Goal: Task Accomplishment & Management: Complete application form

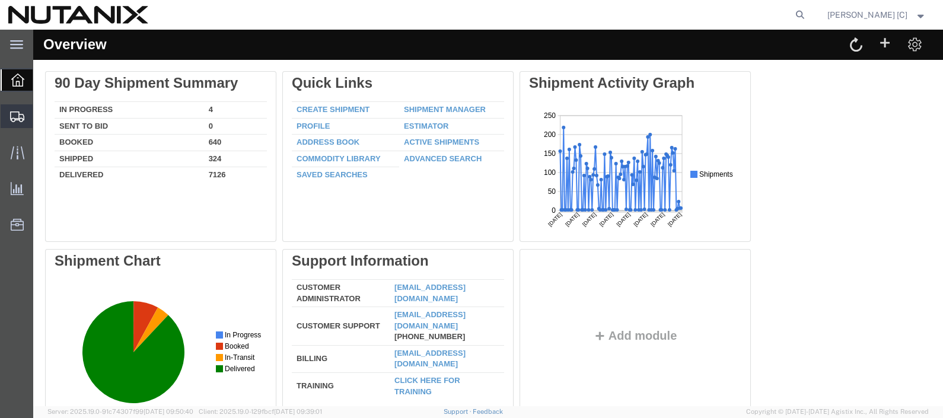
click at [0, 0] on span "Create Shipment" at bounding box center [0, 0] width 0 height 0
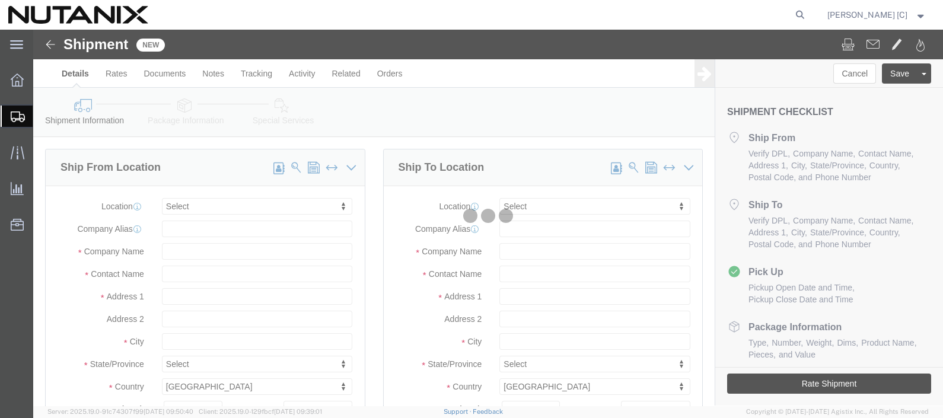
select select
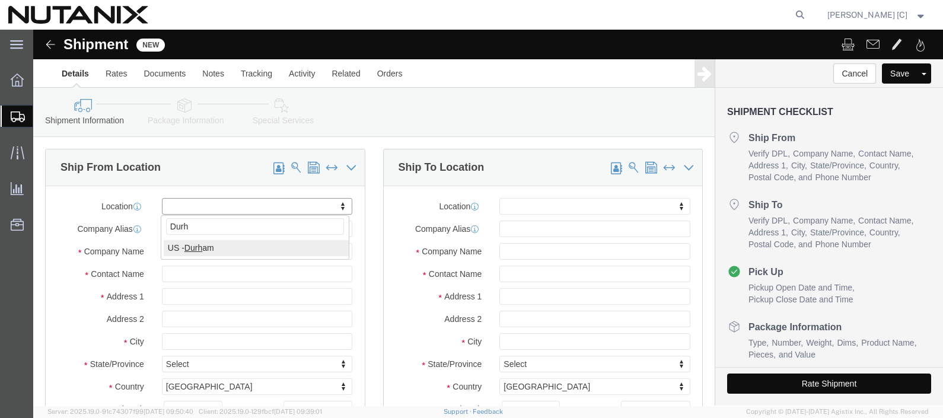
type input "Durh"
select select "46554"
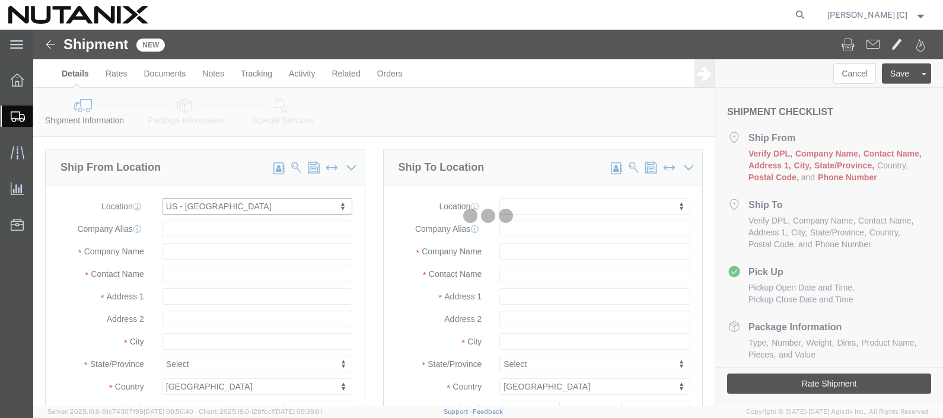
type input "[STREET_ADDRESS]"
type input "Ste 700"
type input "27701"
type input "9193482737"
type input "Nutanix / [GEOGRAPHIC_DATA]"
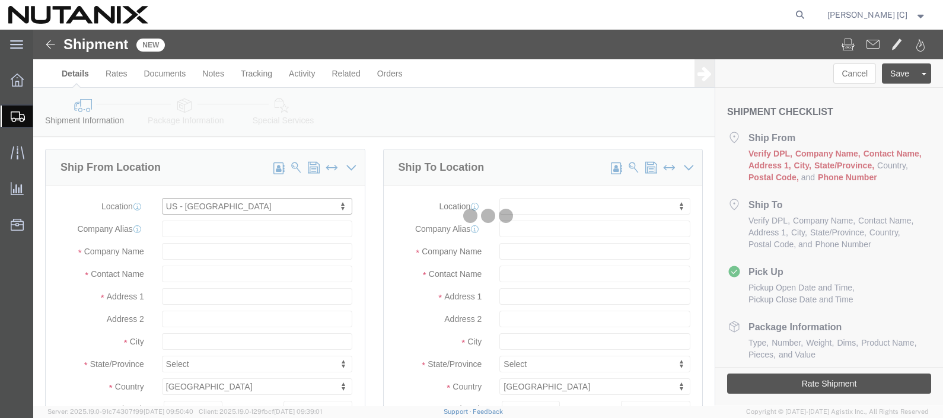
type input "[GEOGRAPHIC_DATA]"
select select "NC"
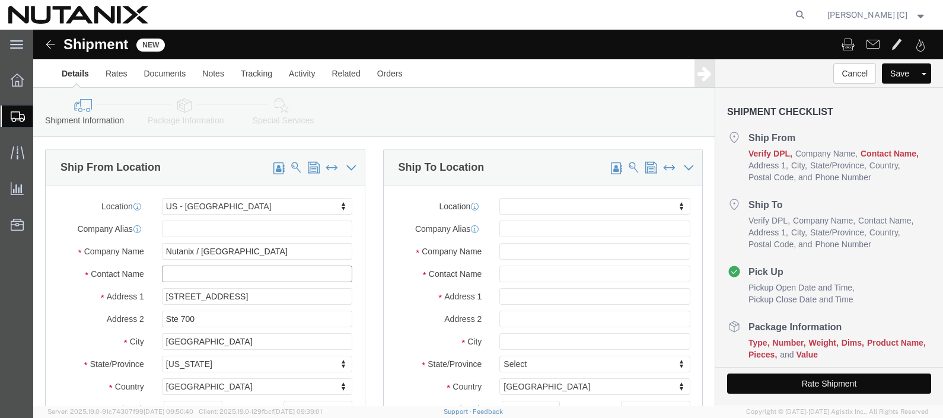
click input "text"
type input "[PERSON_NAME]"
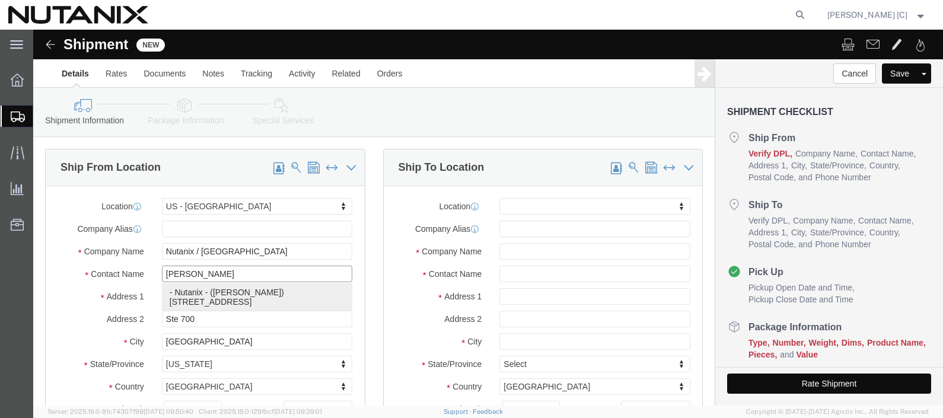
click p "- Nutanix - ([PERSON_NAME]) [STREET_ADDRESS]"
select select
type input "[STREET_ADDRESS]"
type input "Suite 700"
type input "Nutanix"
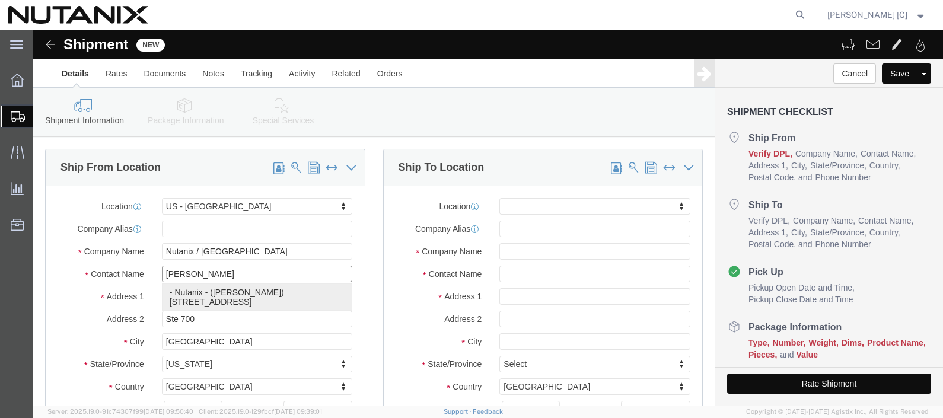
type input "[PERSON_NAME]"
select select "NC"
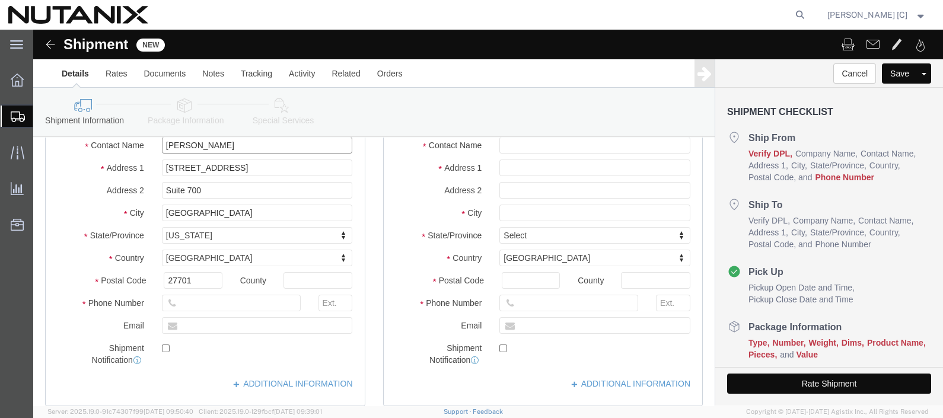
scroll to position [148, 0]
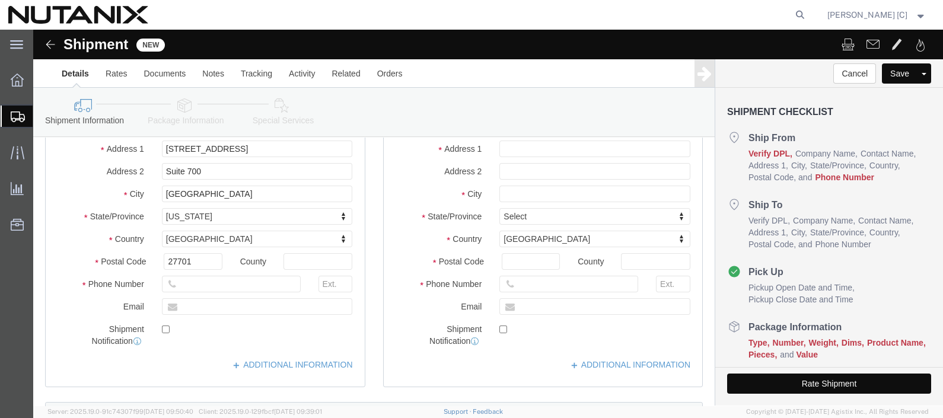
type input "[PERSON_NAME]"
click input "text"
type input "91924742515"
click input "text"
type input "[DOMAIN_NAME][EMAIL_ADDRESS][DOMAIN_NAME]"
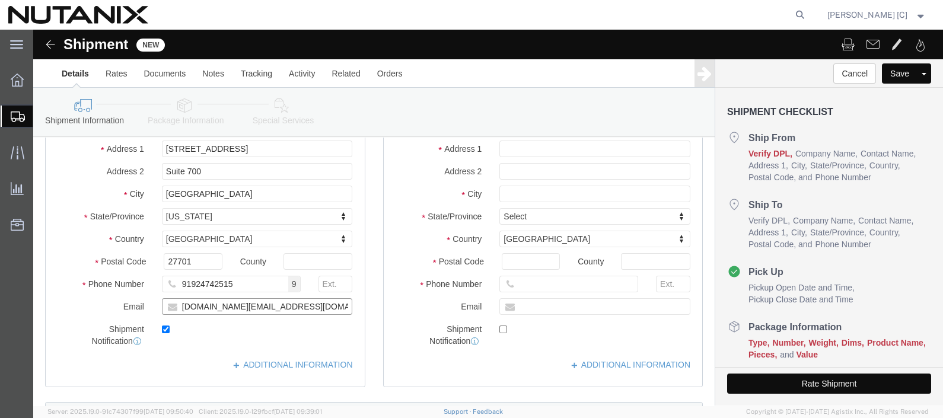
checkbox input "true"
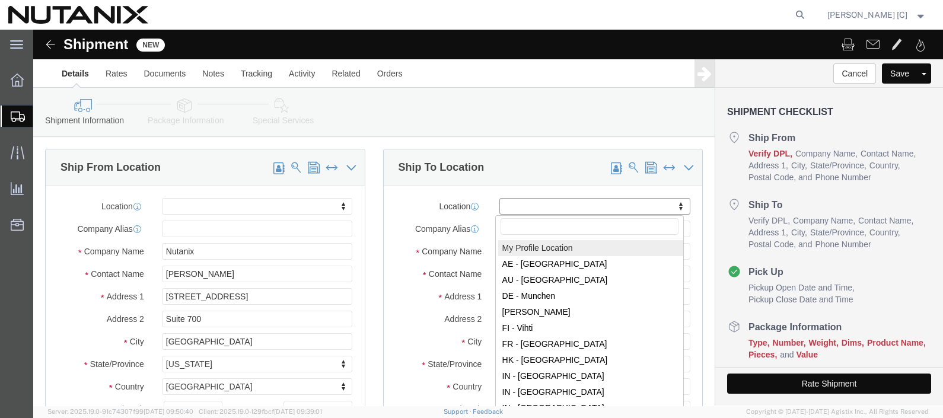
click input "text"
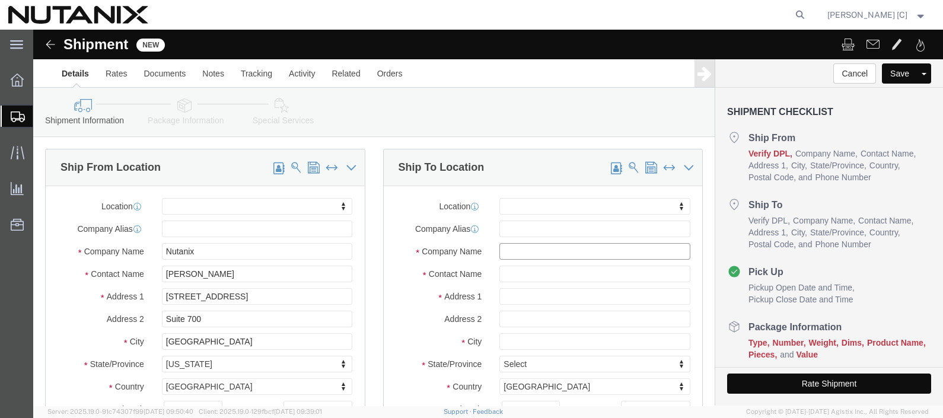
click input "text"
type input "Nutanix"
paste input "[PERSON_NAME]"
type input "[PERSON_NAME]"
paste input "[STREET_ADDRESS]"
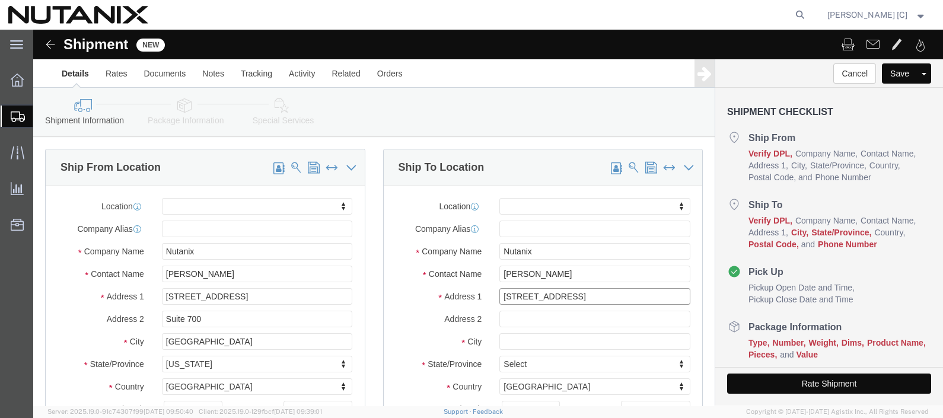
type input "[STREET_ADDRESS]"
select select
paste input "Suite A301"
type input "Suite A301"
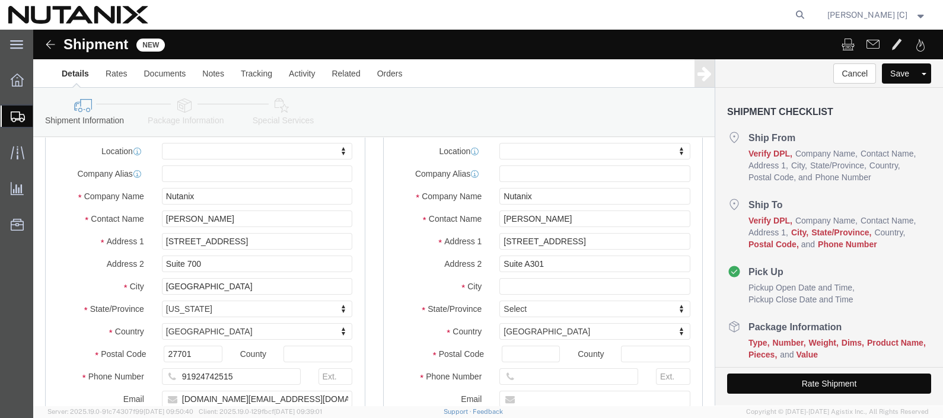
scroll to position [148, 0]
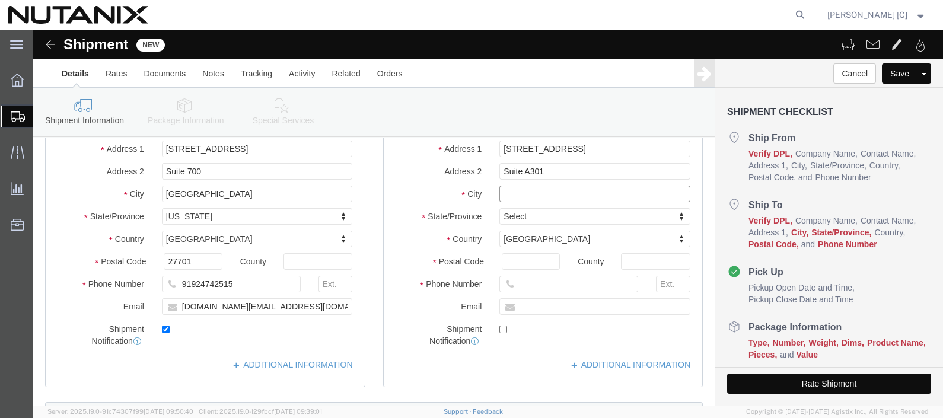
click input "text"
paste input "[PERSON_NAME] VA, 22102"
type input "[PERSON_NAME] VA, 22102"
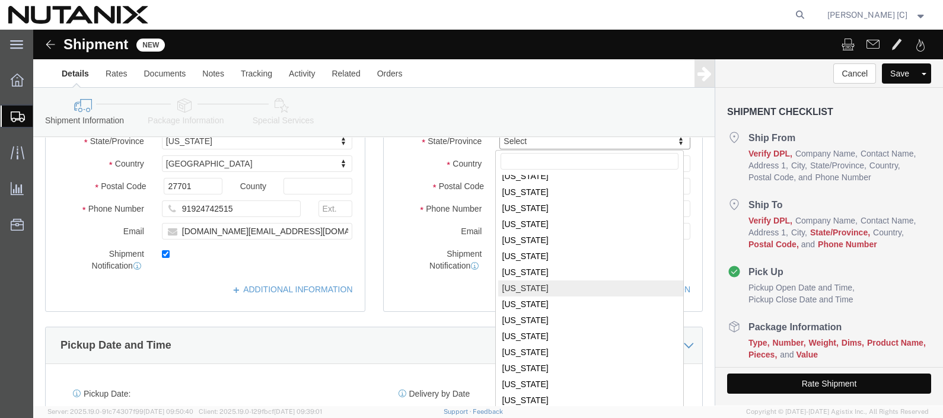
scroll to position [296, 0]
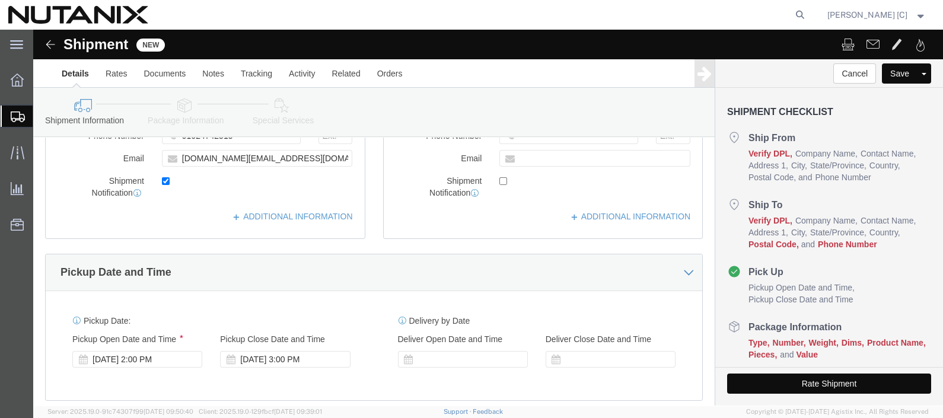
select select
select select "VA"
click div "Location My Profile Location [GEOGRAPHIC_DATA] - [GEOGRAPHIC_DATA] [GEOGRAPHIC_…"
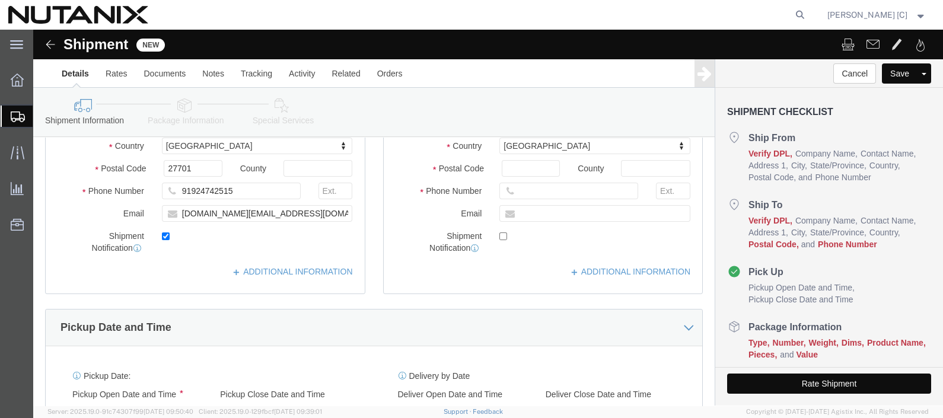
scroll to position [148, 0]
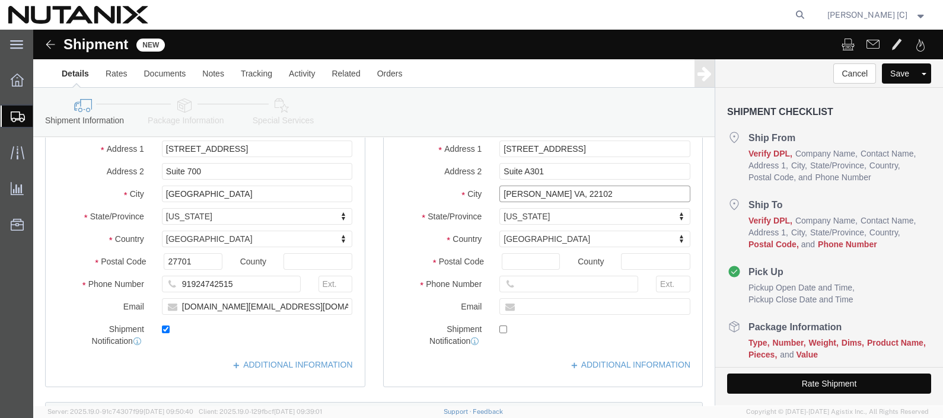
drag, startPoint x: 513, startPoint y: 162, endPoint x: 544, endPoint y: 161, distance: 30.9
click input "[PERSON_NAME] VA, 22102"
paste input "22102"
type input "22102"
select select
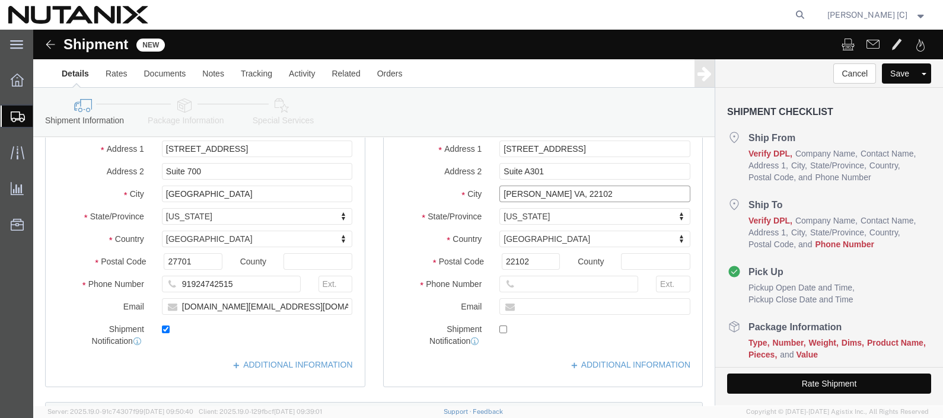
click input "[PERSON_NAME] VA, 22102"
type input "[PERSON_NAME]"
select select
click input "text"
type input "9192474215"
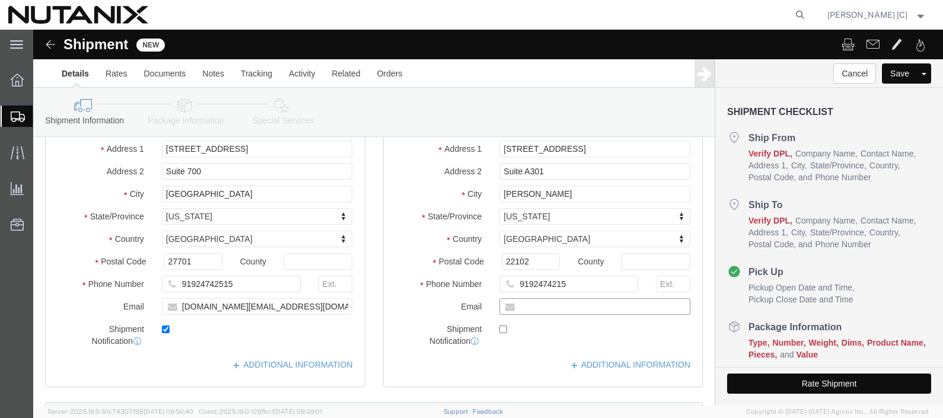
click input "text"
type input "[DOMAIN_NAME][EMAIL_ADDRESS][DOMAIN_NAME]"
checkbox input "true"
click div "Location My Profile Location [GEOGRAPHIC_DATA] - [GEOGRAPHIC_DATA] [GEOGRAPHIC_…"
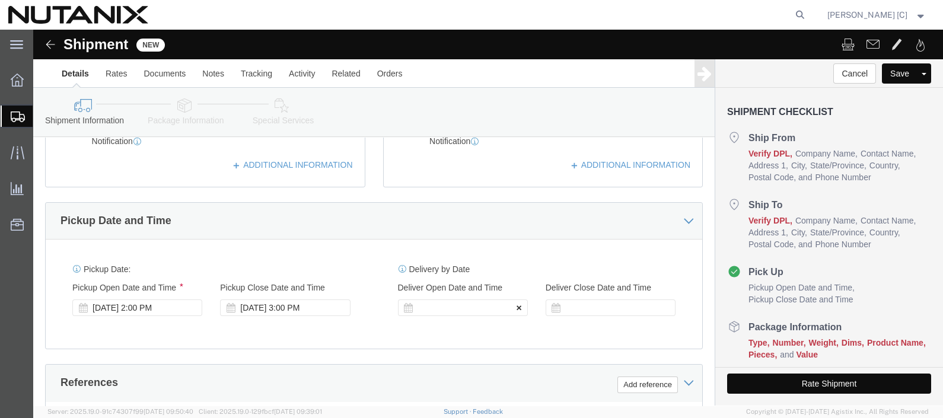
scroll to position [371, 0]
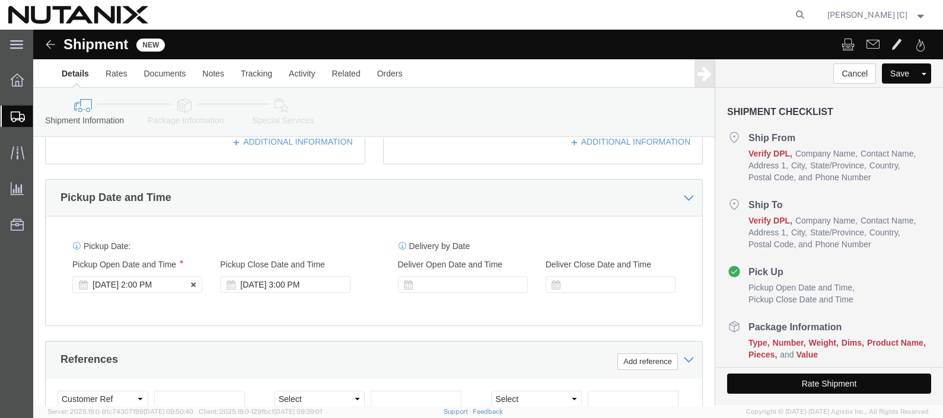
click div "[DATE] 2:00 PM"
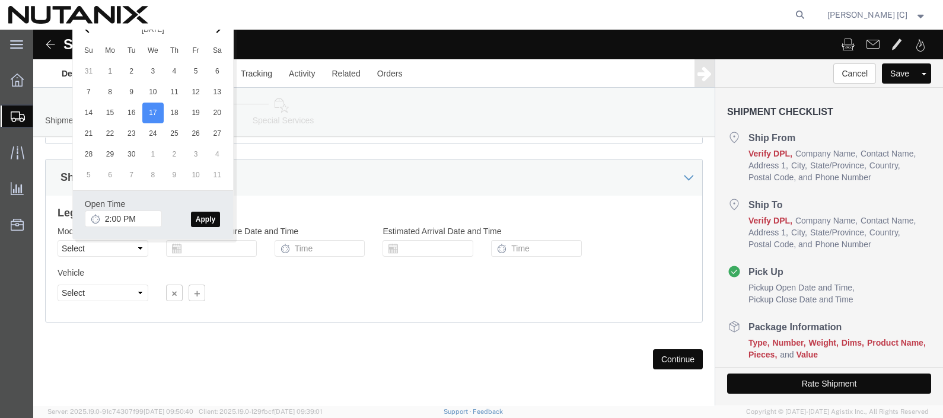
click button "Apply"
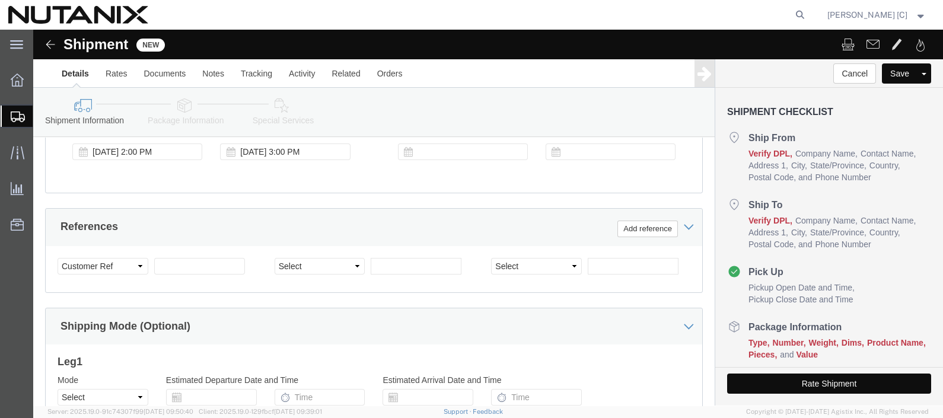
scroll to position [356, 0]
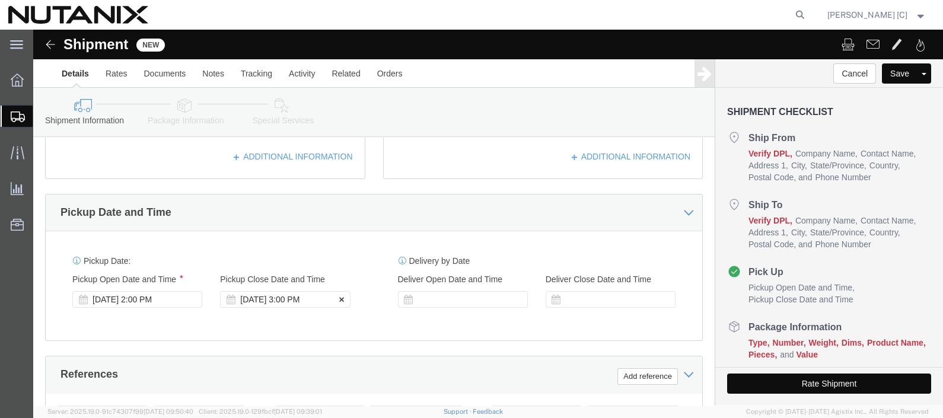
click div "[DATE] 3:00 PM"
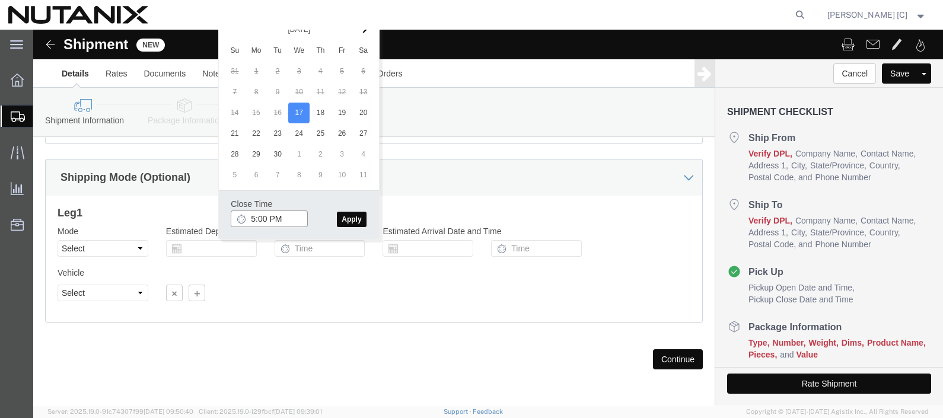
type input "5:00 PM"
click button "Apply"
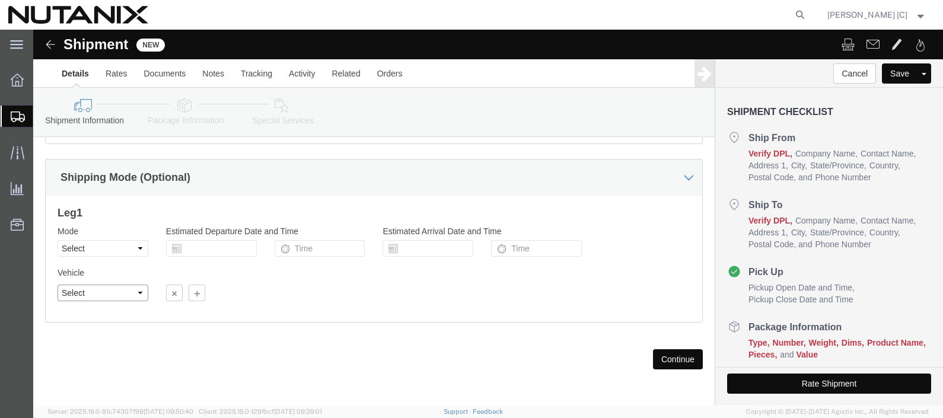
click select "Select"
click div "Vehicle Select Size Select Container Number Owner Select Shipper Vessel"
click select "Select Air Less than Truckload Multi-Leg Ocean Freight Rail Small Parcel Truckl…"
select select "SMAL"
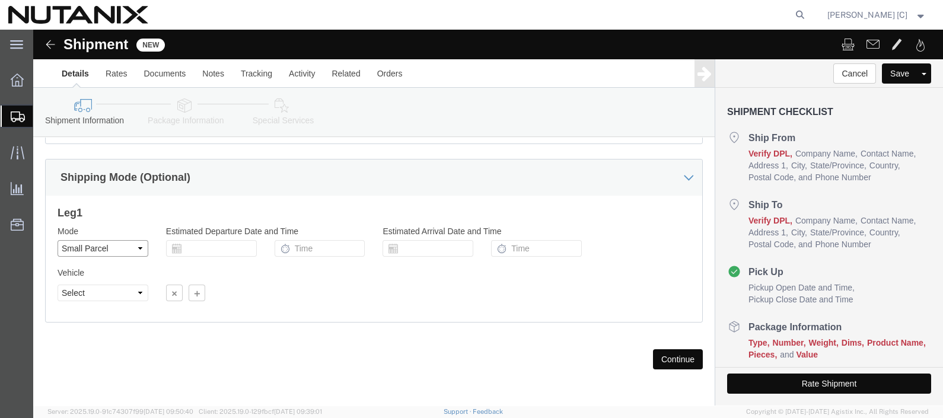
click select "Select Air Less than Truckload Multi-Leg Ocean Freight Rail Small Parcel Truckl…"
click div "Vehicle Size Container Number Owner Select Shipper Vessel"
click div "Previous Continue"
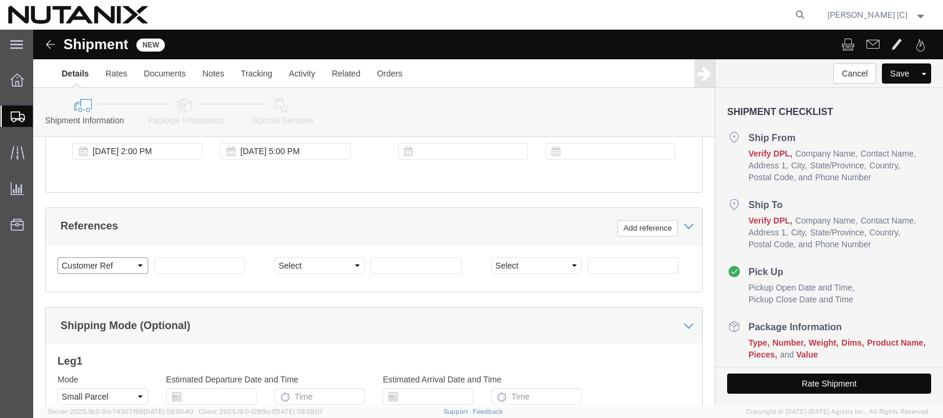
click select "Select Account Type Activity ID Airline Appointment Number ASN Batch Request # …"
select select "PURCHORD"
click select "Select Account Type Activity ID Airline Appointment Number ASN Batch Request # …"
click input "text"
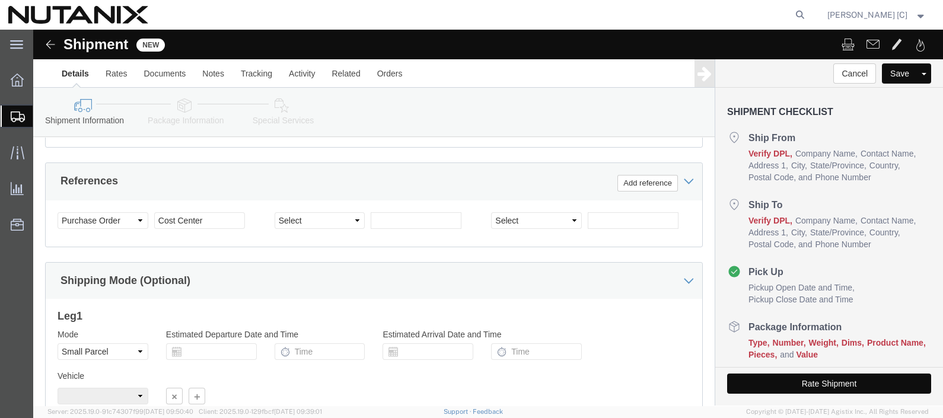
scroll to position [579, 0]
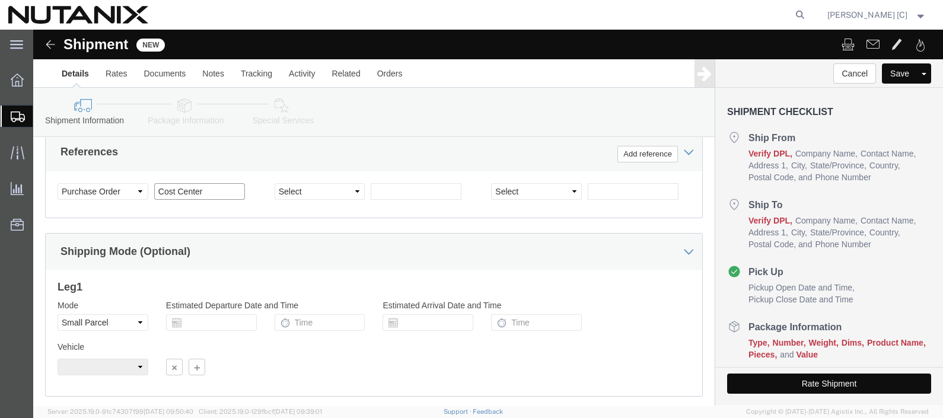
paste input "79001"
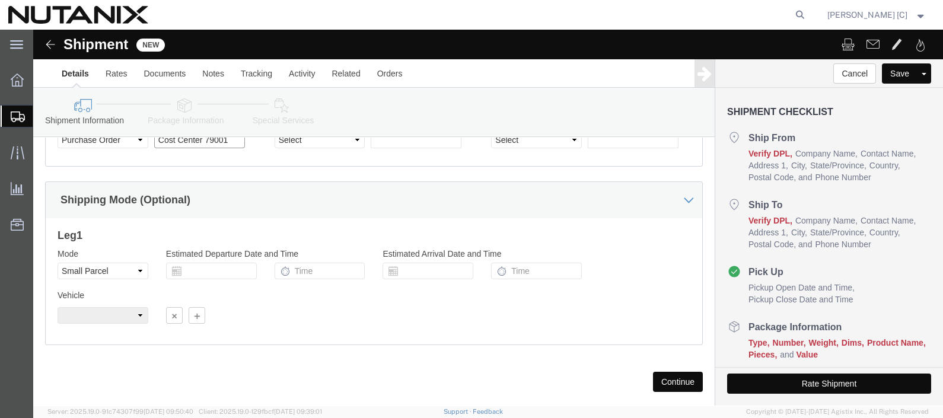
scroll to position [653, 0]
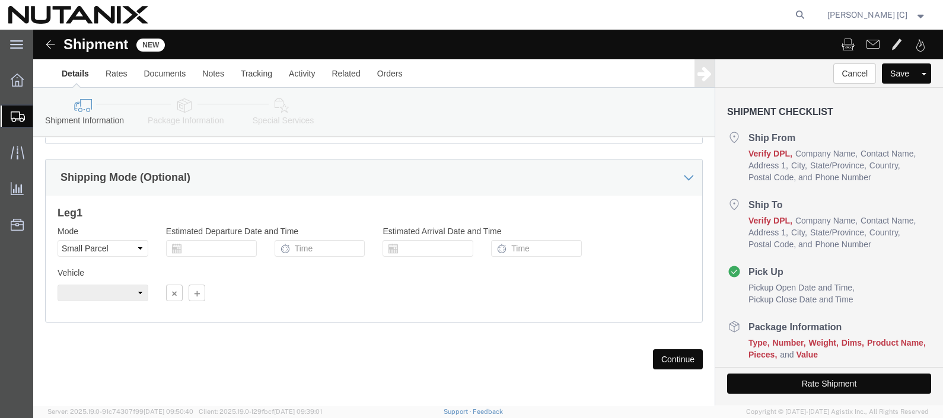
type input "Cost Center 79001"
click button "Continue"
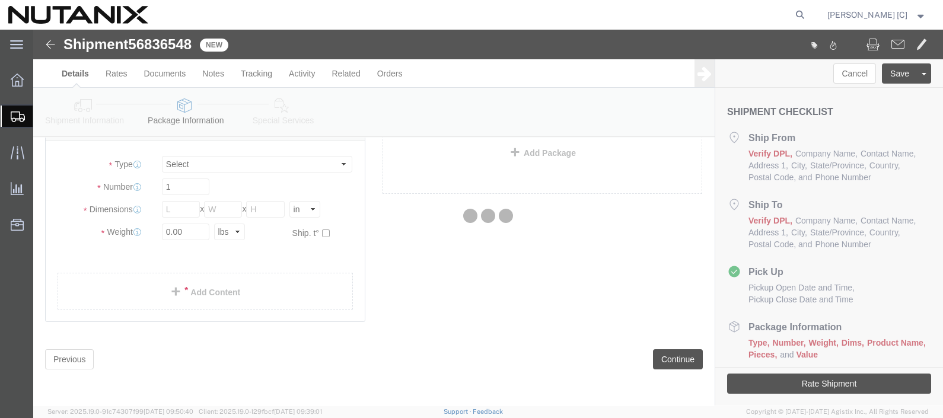
scroll to position [12, 0]
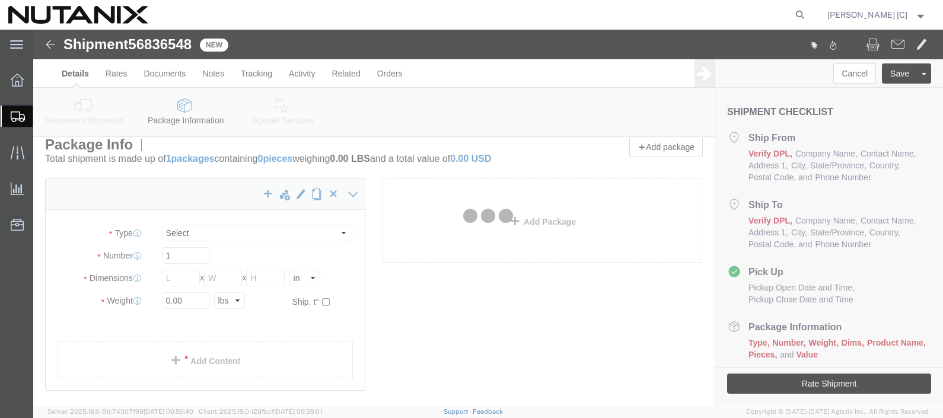
select select "YRPK"
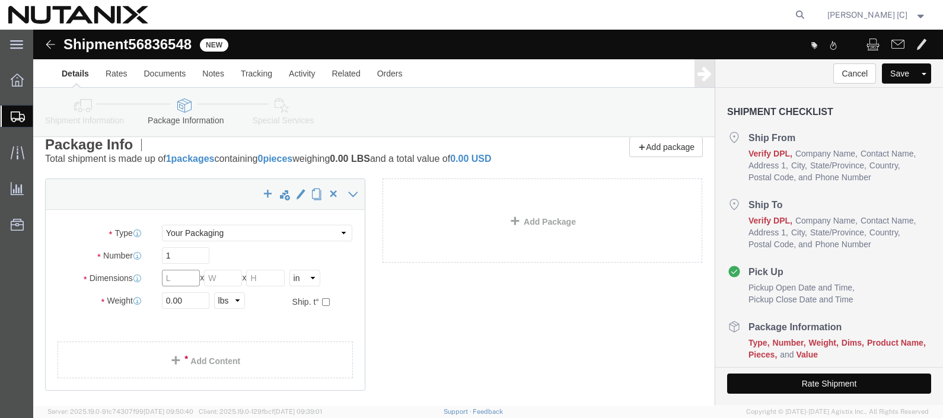
drag, startPoint x: 143, startPoint y: 250, endPoint x: 72, endPoint y: 247, distance: 70.7
click div "Dimensions Length x Width x Height Select cm ft in"
type input "16"
click input "text"
type input "14"
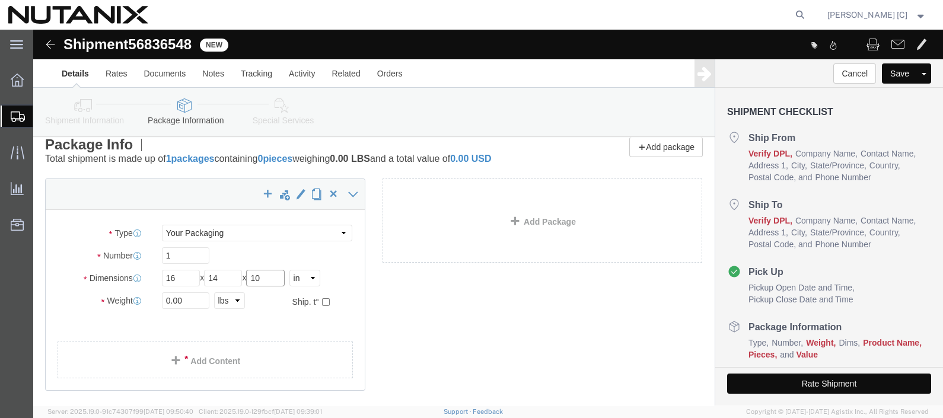
type input "10"
drag, startPoint x: 161, startPoint y: 271, endPoint x: 109, endPoint y: 258, distance: 53.2
click div "Package Type Select Envelope Large Box Medium Box PAK Rack Small Box Tube Your …"
type input "5.5"
click link "Add Content"
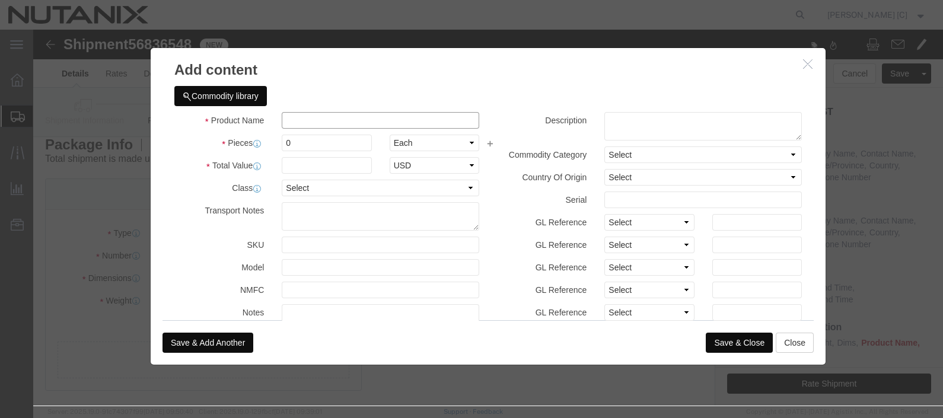
click input "text"
type input "office supplies"
select select "US"
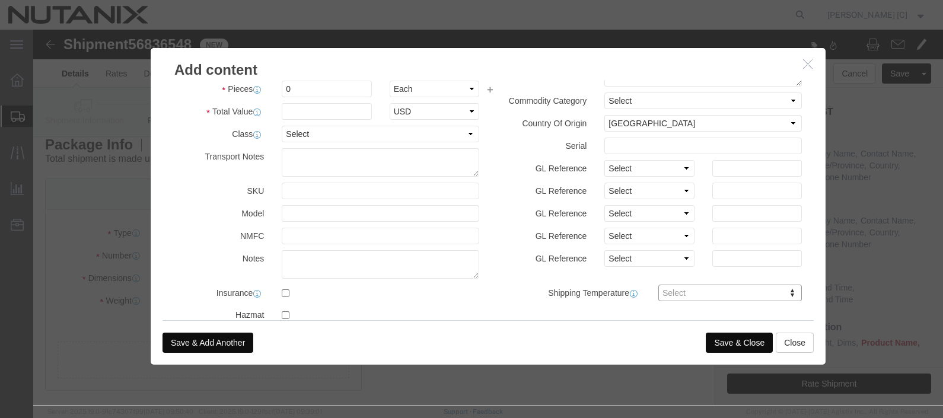
scroll to position [0, 0]
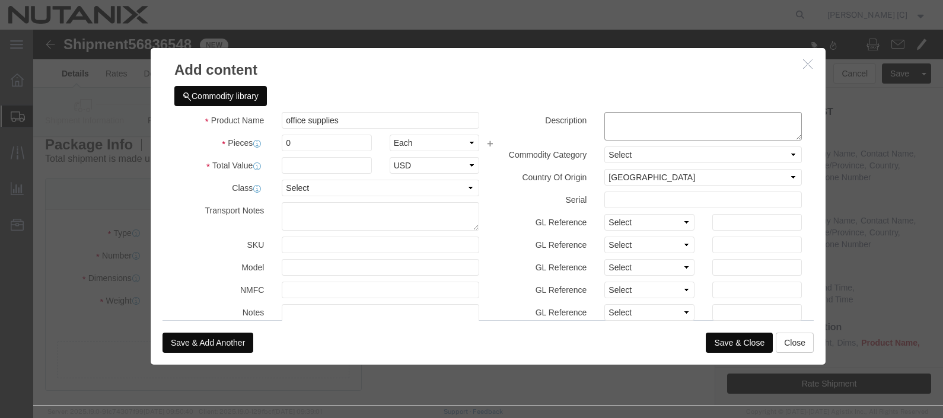
click textarea
type textarea "Swagg"
drag, startPoint x: 255, startPoint y: 110, endPoint x: 209, endPoint y: 108, distance: 46.3
click div "Pieces 0 Select Bag Barrels 100Board Feet Bottle Box Blister Pack Carats Can Ca…"
type input "1"
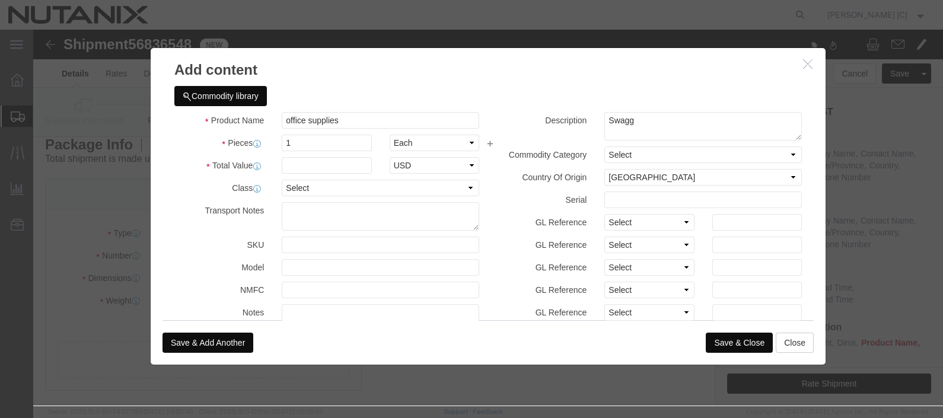
click div "Commodity library"
click input "text"
type input "10"
click h3 "Add content"
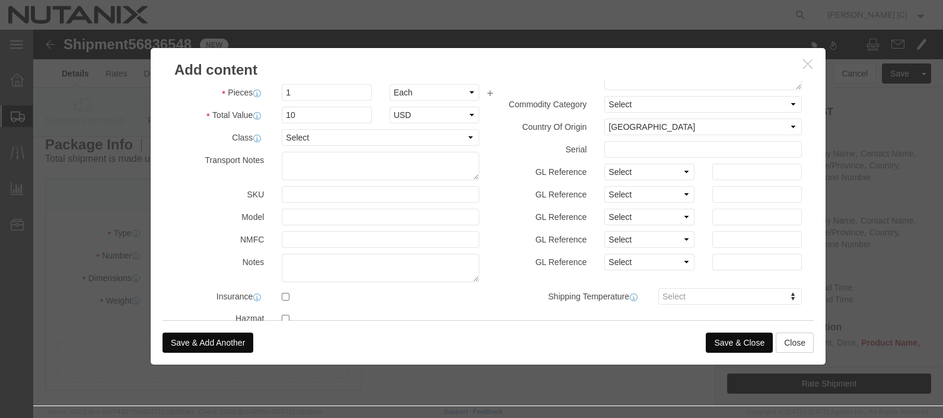
scroll to position [98, 0]
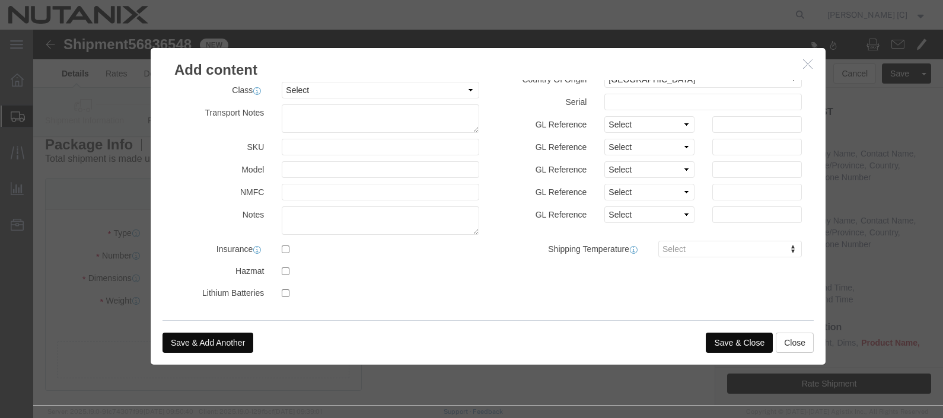
click button "Save & Close"
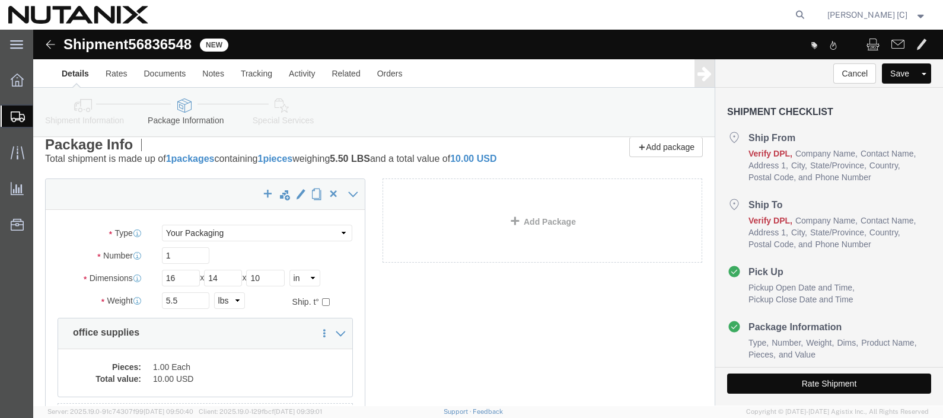
click button "Rate Shipment"
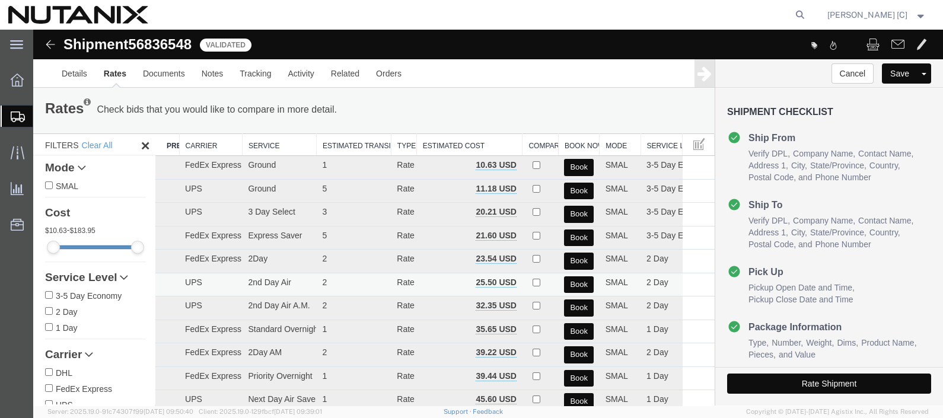
scroll to position [0, 0]
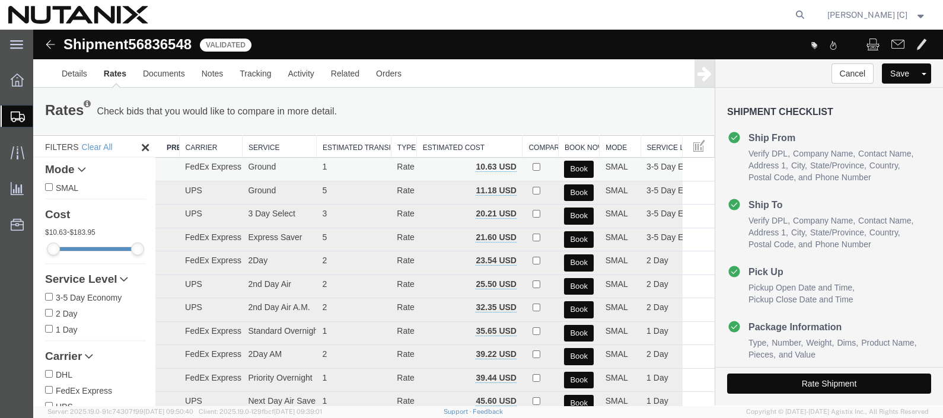
click at [577, 168] on button "Book" at bounding box center [578, 169] width 29 height 17
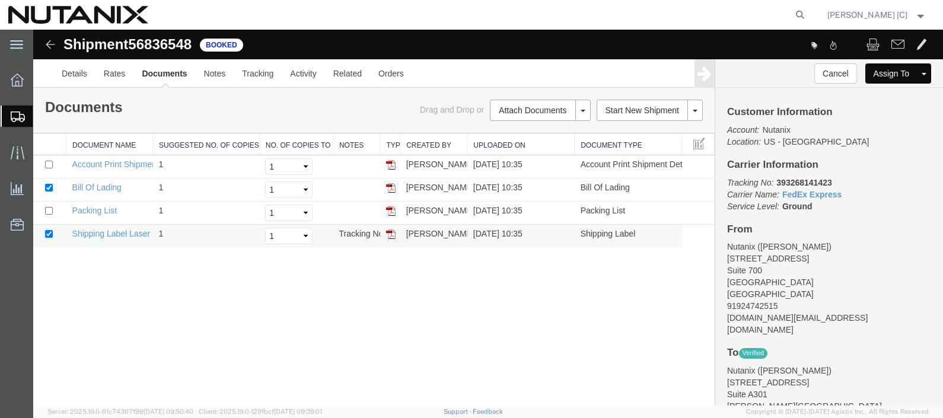
click at [107, 238] on td "Shipping Label Laser" at bounding box center [109, 236] width 87 height 23
click at [107, 233] on link "Shipping Label Laser" at bounding box center [111, 233] width 78 height 9
